Goal: Communication & Community: Answer question/provide support

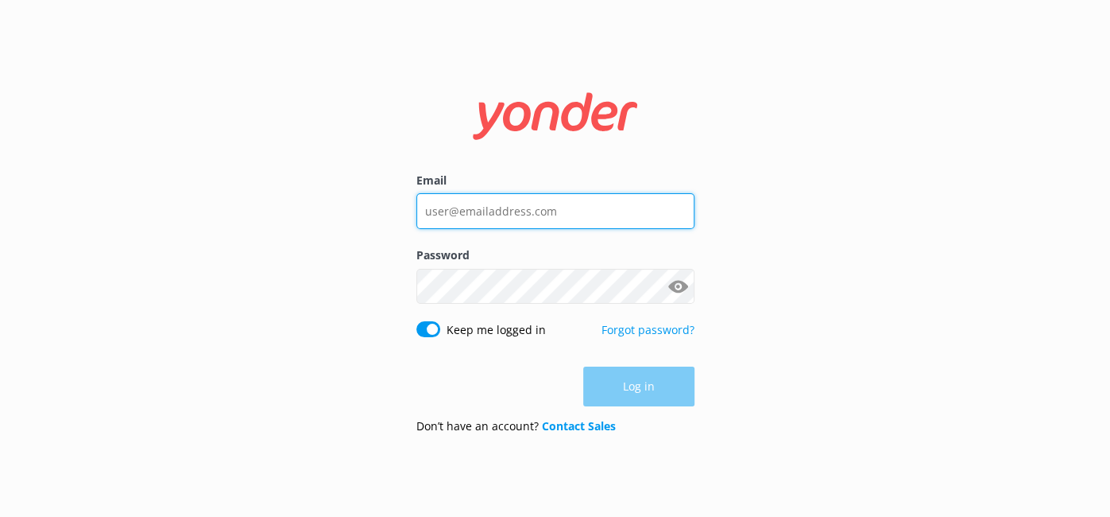
type input "[PERSON_NAME][EMAIL_ADDRESS][DOMAIN_NAME]"
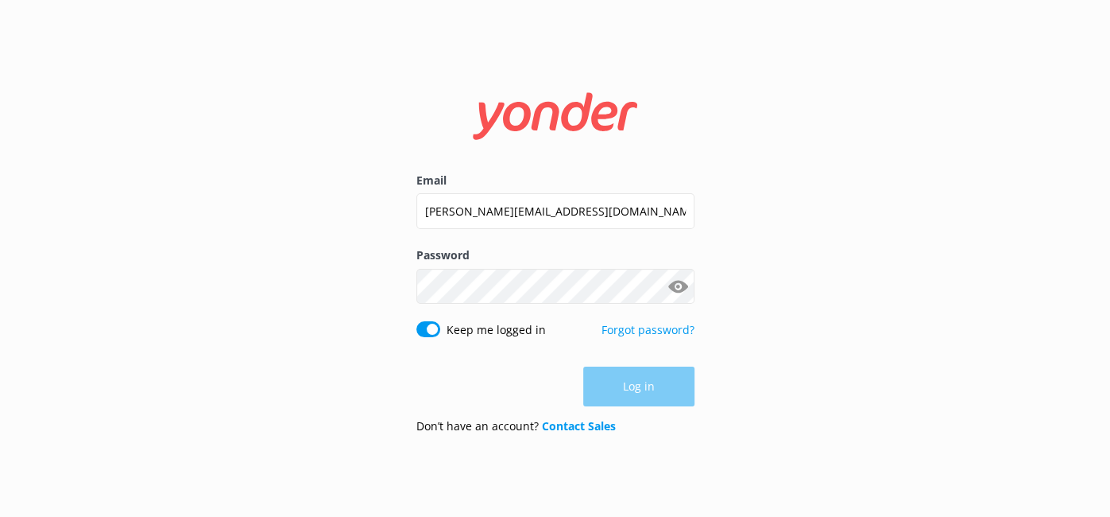
click at [638, 389] on div "Log in" at bounding box center [556, 386] width 278 height 40
click at [638, 389] on button "Log in" at bounding box center [638, 387] width 111 height 40
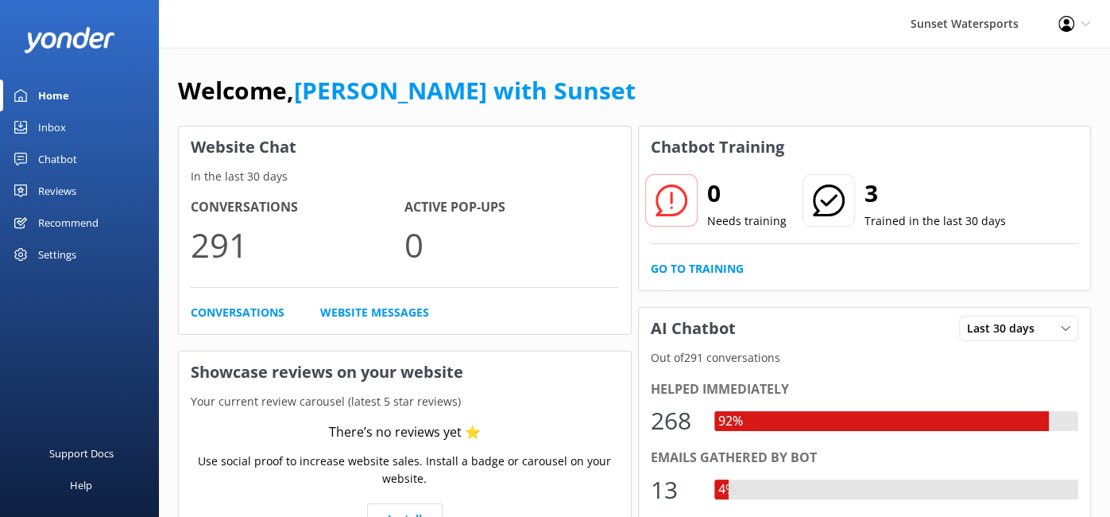
click at [49, 125] on div "Inbox" at bounding box center [52, 127] width 28 height 32
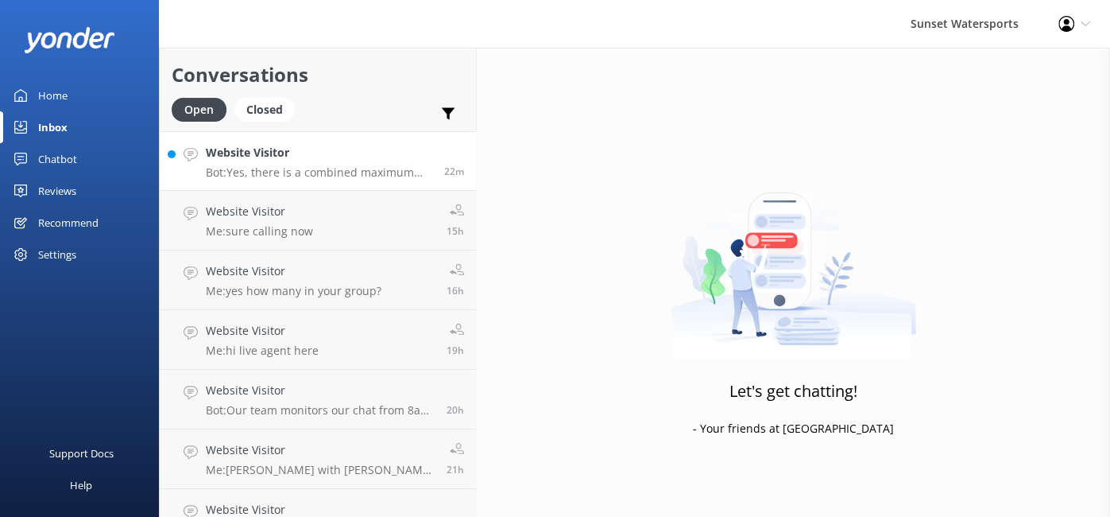
click at [348, 167] on p "Bot: Yes, there is a combined maximum weight limit of 500 lbs for tandem or tri…" at bounding box center [319, 172] width 227 height 14
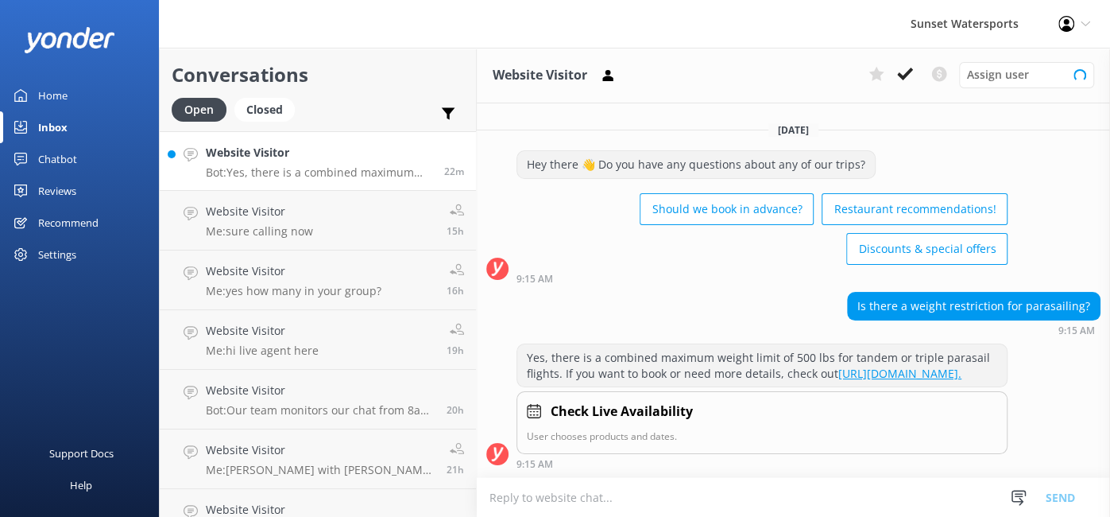
scroll to position [23, 0]
click at [578, 497] on textarea at bounding box center [794, 497] width 634 height 39
type textarea "c"
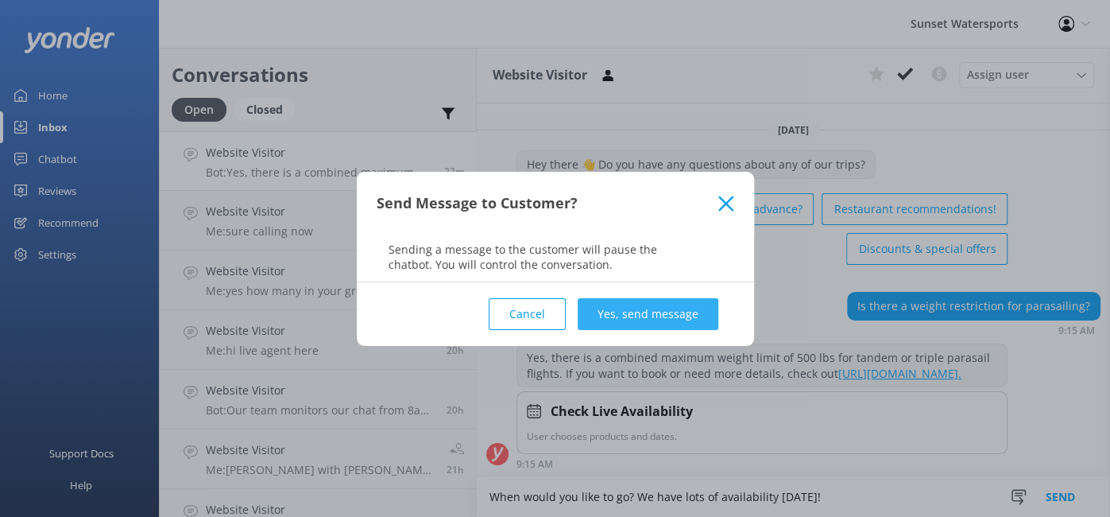
type textarea "When would you like to go? We have lots of availability [DATE]!"
click at [690, 315] on button "Yes, send message" at bounding box center [648, 314] width 141 height 32
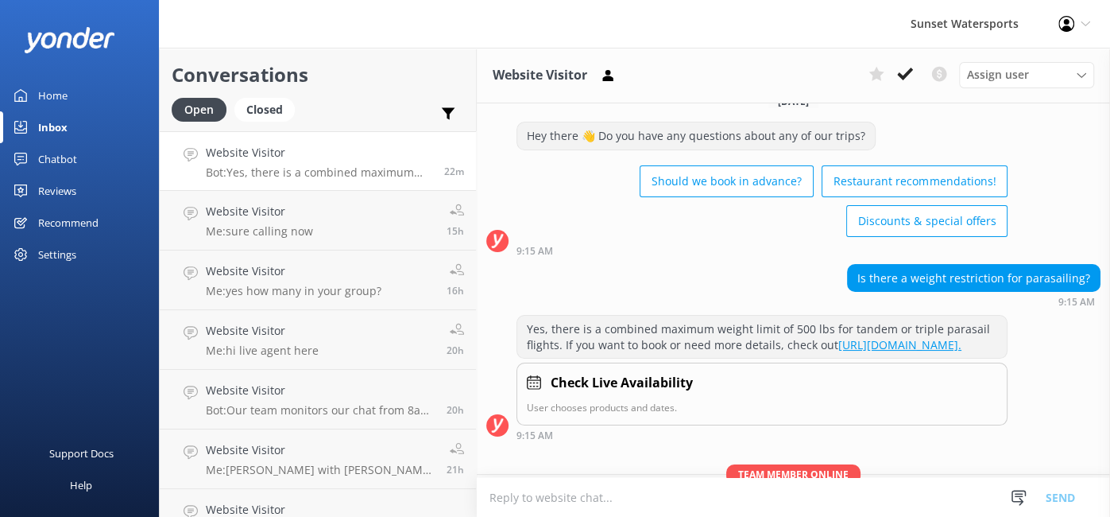
scroll to position [126, 0]
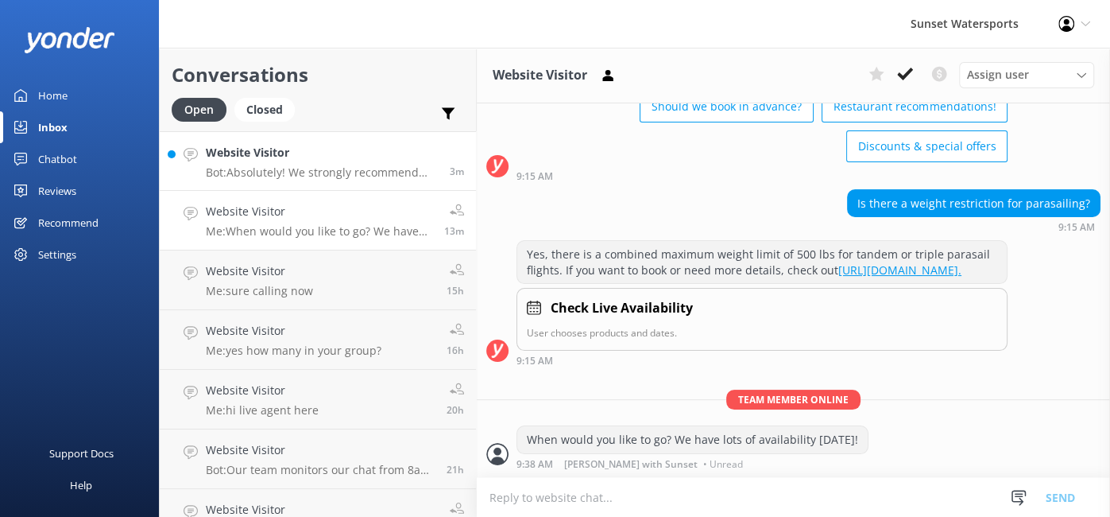
click at [264, 159] on h4 "Website Visitor" at bounding box center [322, 152] width 232 height 17
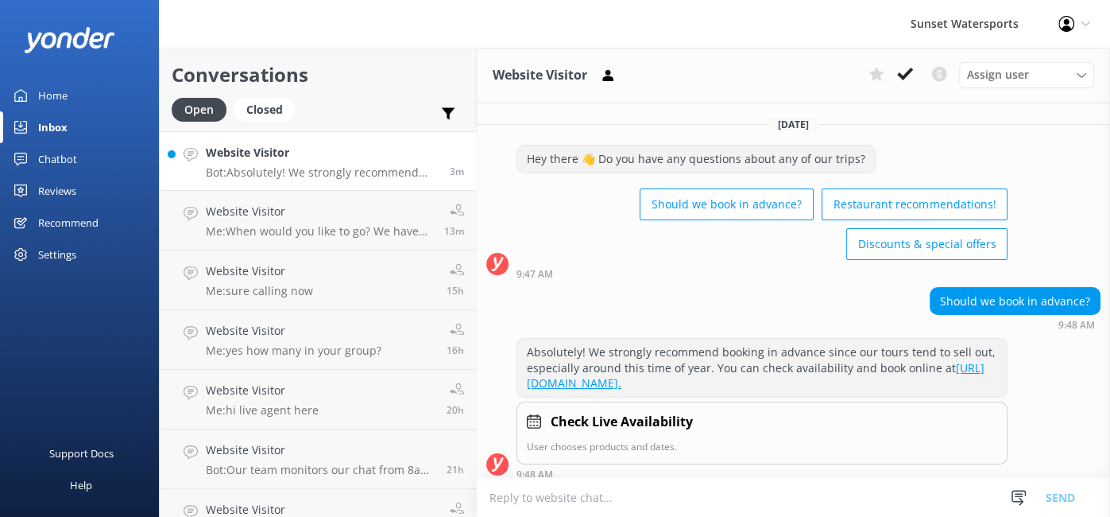
scroll to position [23, 0]
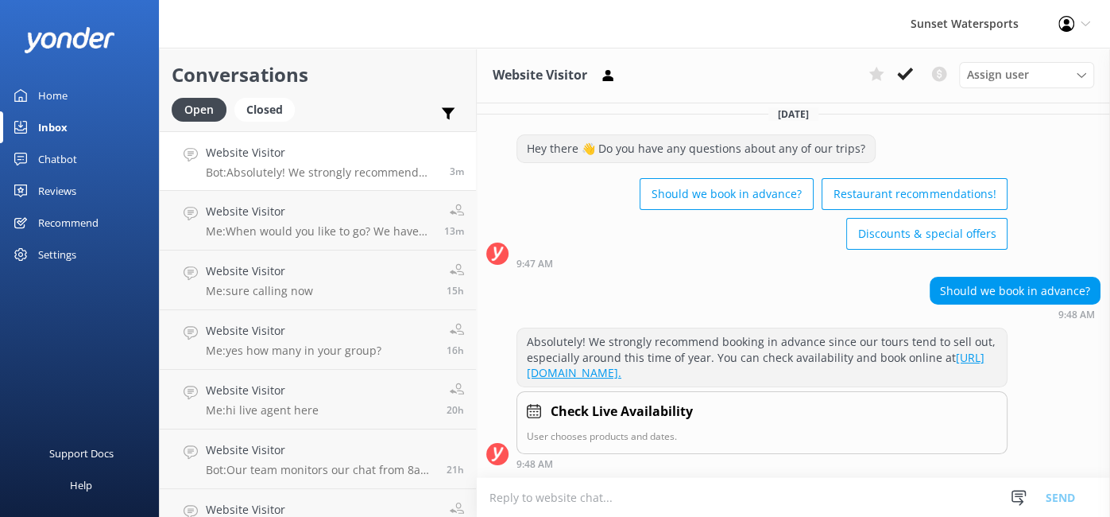
click at [534, 504] on textarea at bounding box center [794, 497] width 634 height 39
type textarea "M"
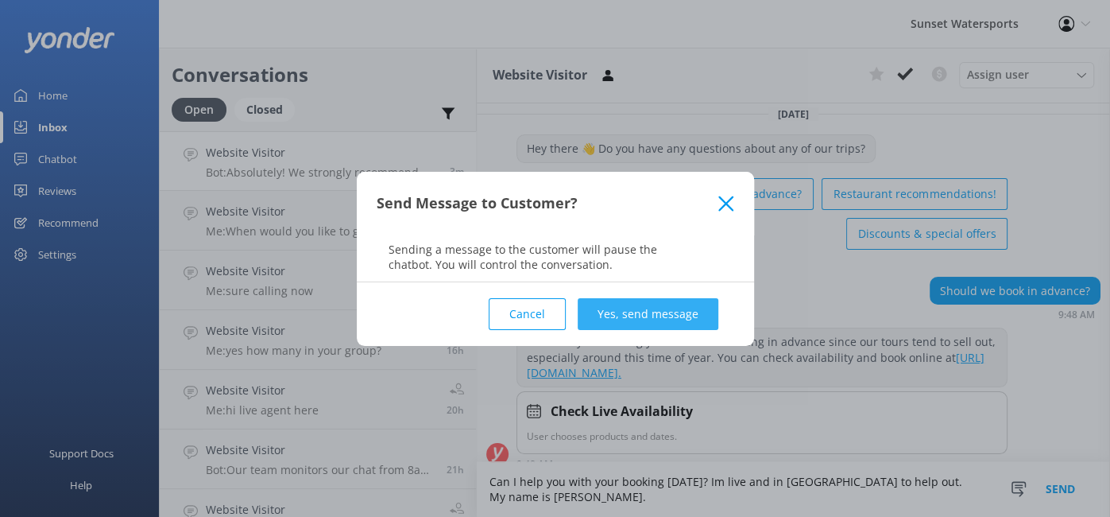
type textarea "Can I help you with your booking [DATE]? Im live and in [GEOGRAPHIC_DATA] to he…"
click at [664, 311] on button "Yes, send message" at bounding box center [648, 314] width 141 height 32
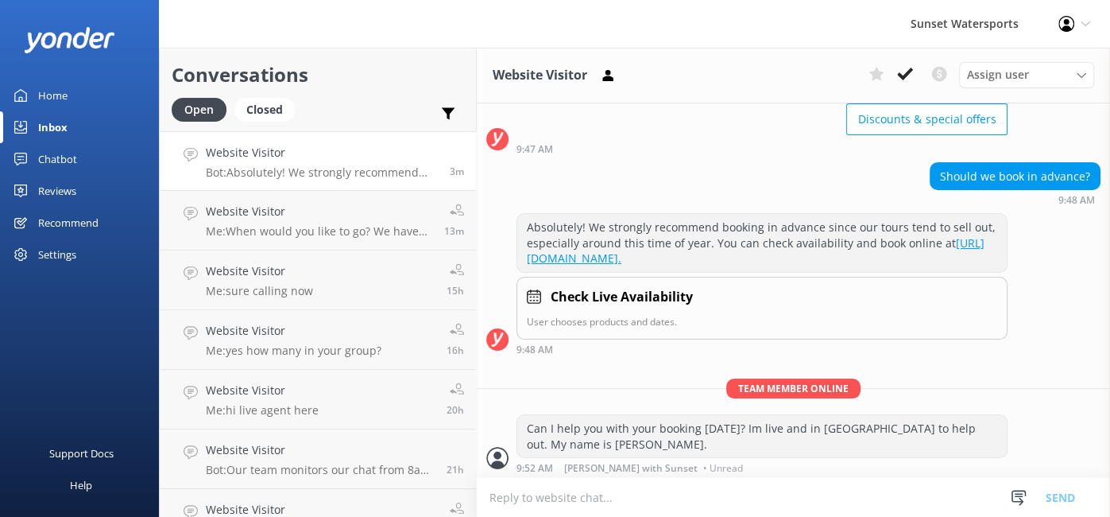
scroll to position [141, 0]
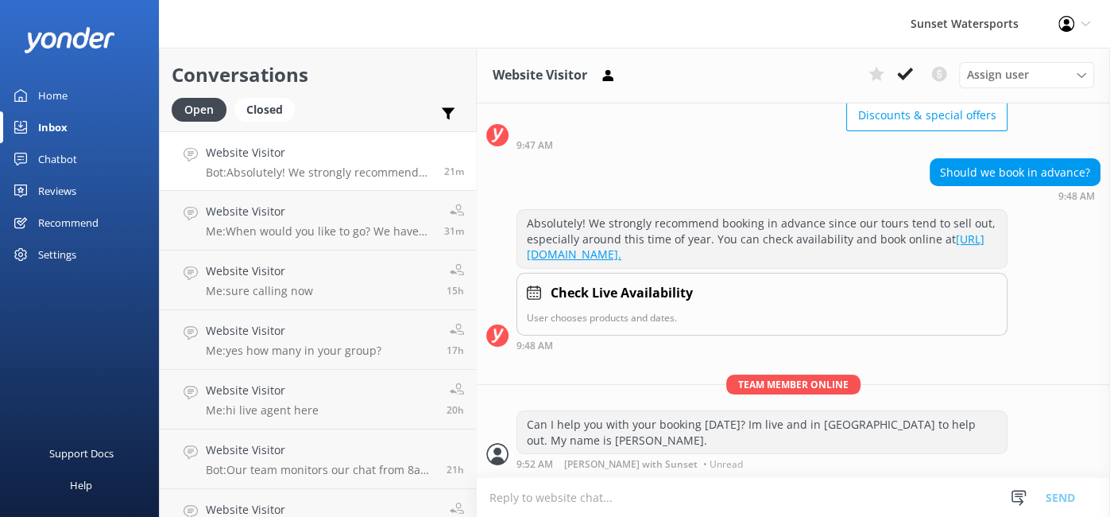
click at [664, 311] on p "User chooses products and dates." at bounding box center [762, 317] width 471 height 15
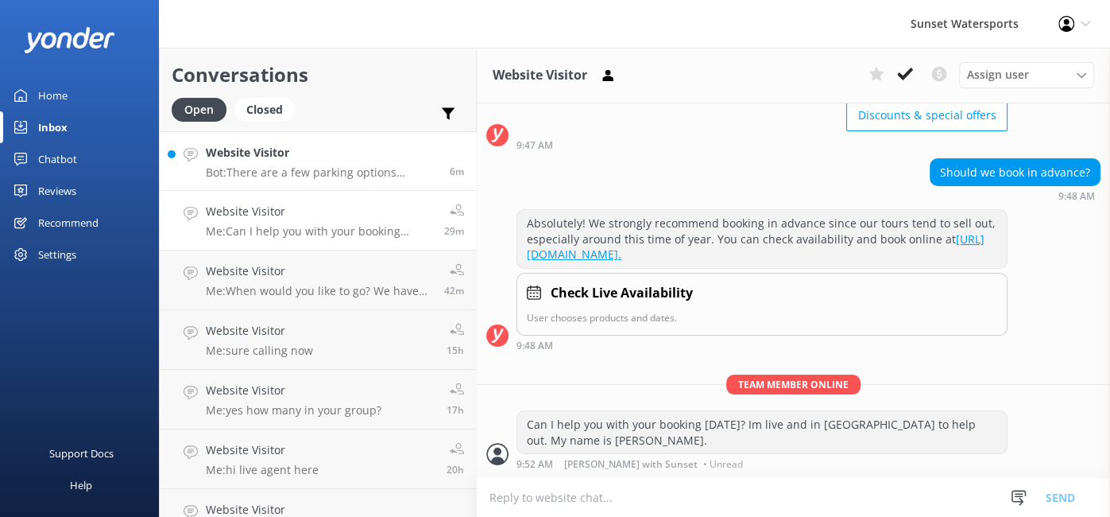
click at [322, 158] on h4 "Website Visitor" at bounding box center [322, 152] width 232 height 17
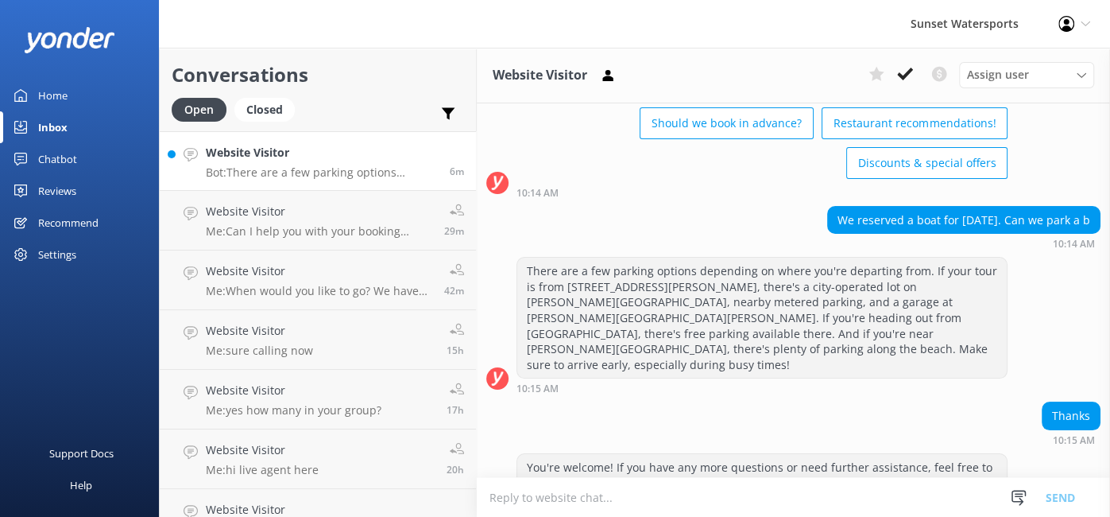
scroll to position [91, 0]
